Goal: Check status: Check status

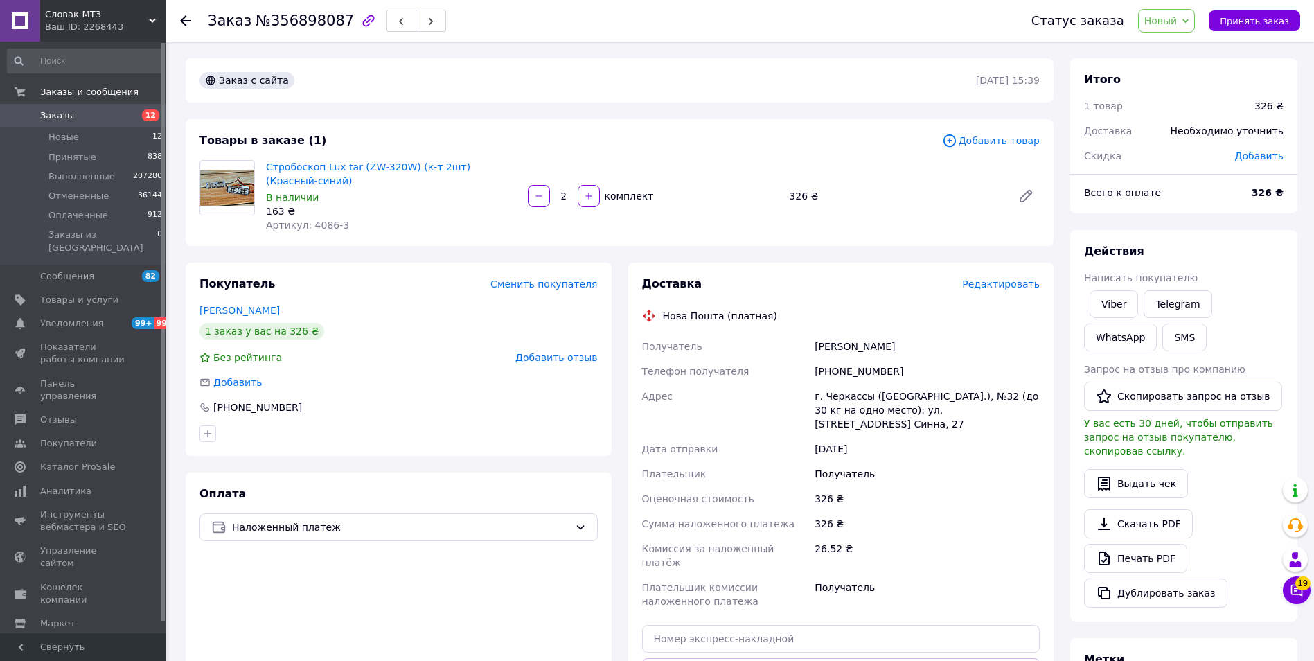
click at [75, 114] on span "Заказы" at bounding box center [84, 115] width 88 height 12
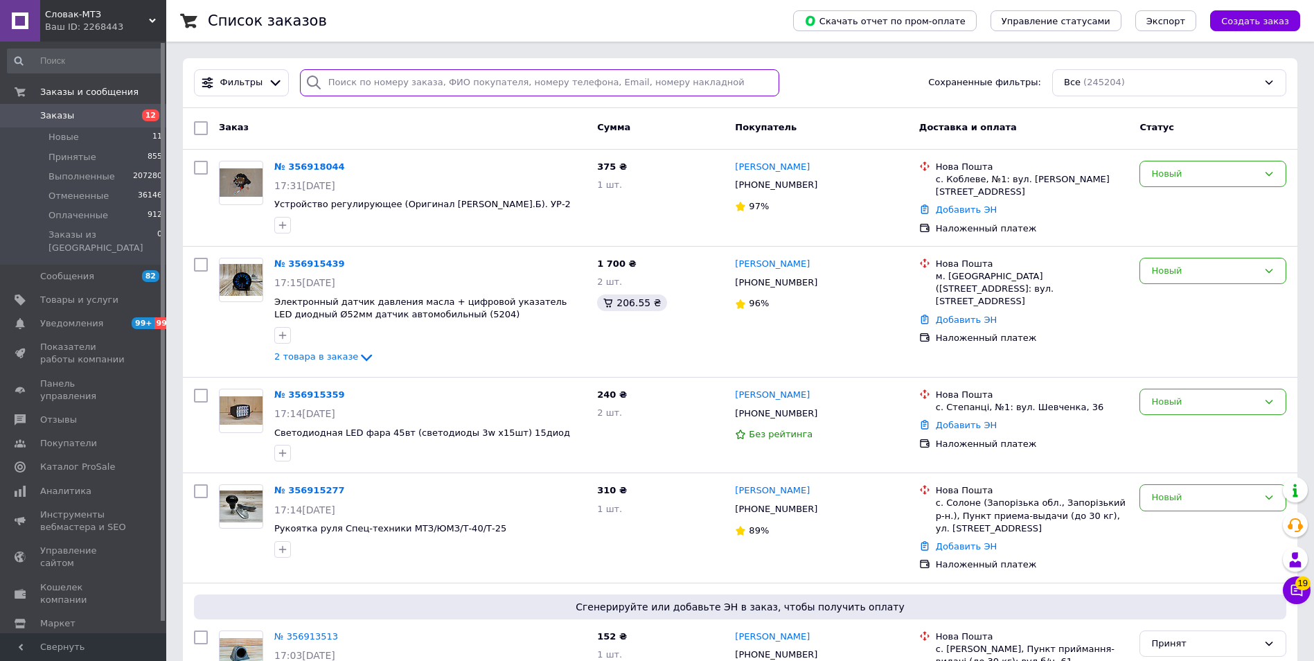
click at [370, 86] on input "search" at bounding box center [539, 82] width 479 height 27
paste input "[PHONE_NUMBER]"
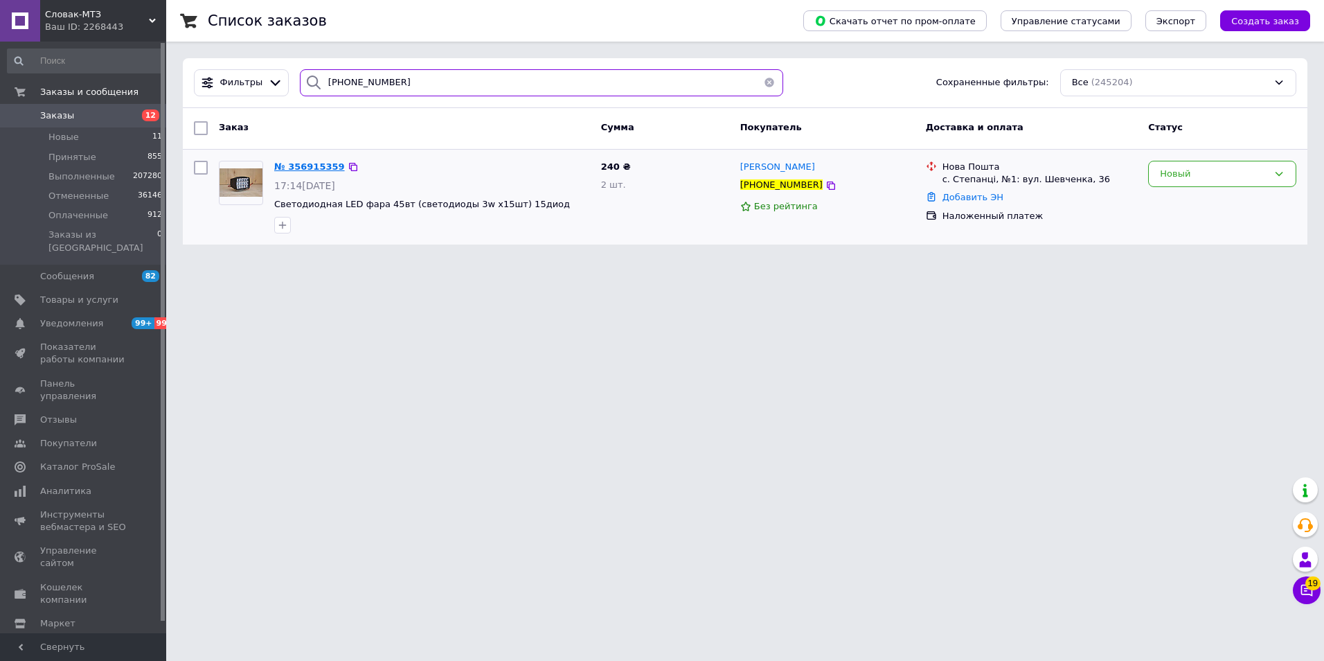
type input "[PHONE_NUMBER]"
click at [305, 168] on span "№ 356915359" at bounding box center [309, 166] width 71 height 10
